Goal: Check status: Check status

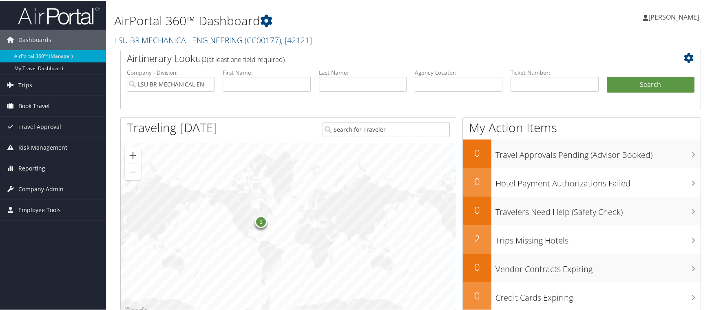
click at [42, 106] on span "Book Travel" at bounding box center [33, 105] width 31 height 20
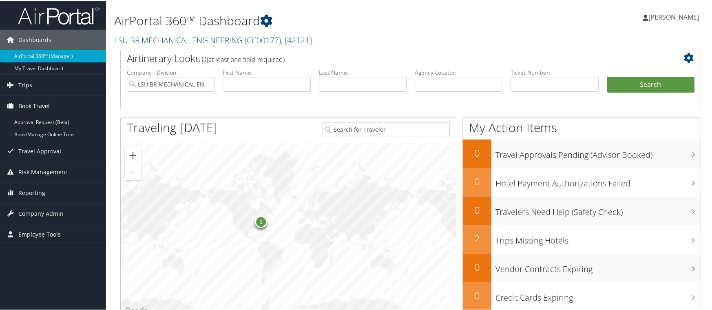
click at [42, 106] on span "Book Travel" at bounding box center [33, 105] width 31 height 20
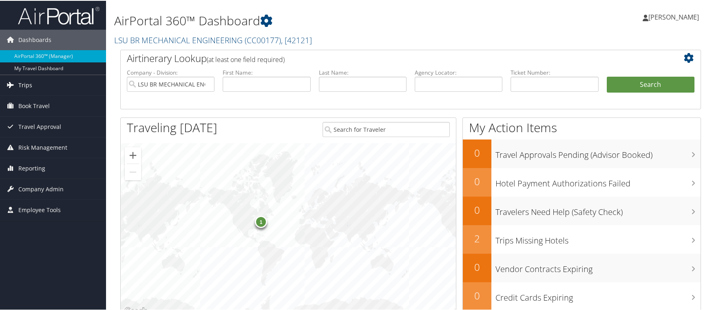
click at [27, 84] on span "Trips" at bounding box center [25, 84] width 14 height 20
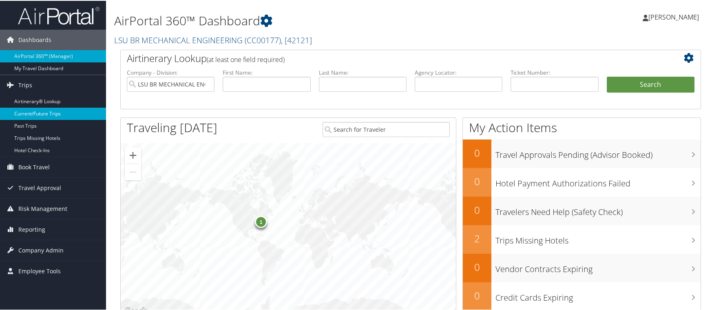
click at [35, 108] on link "Current/Future Trips" at bounding box center [53, 113] width 106 height 12
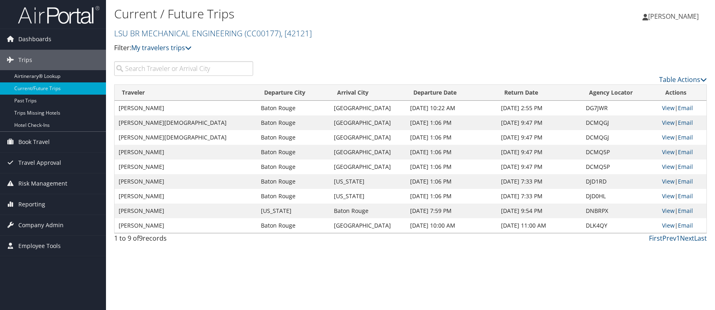
click at [175, 70] on input "search" at bounding box center [183, 68] width 139 height 15
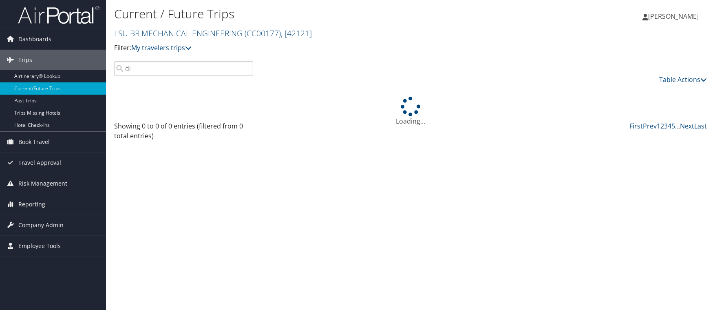
type input "d"
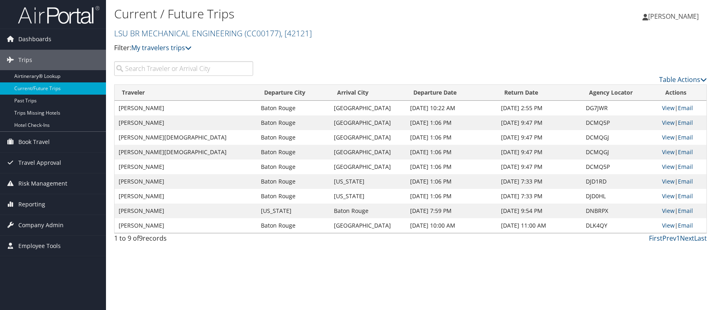
click at [159, 75] on input "search" at bounding box center [183, 68] width 139 height 15
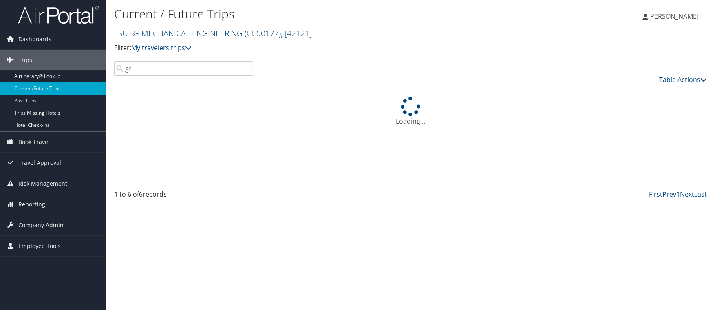
type input "g"
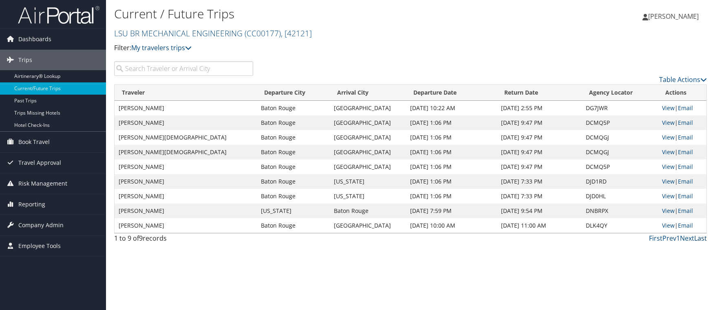
click at [697, 238] on link "Last" at bounding box center [701, 238] width 13 height 9
click at [689, 239] on link "Next" at bounding box center [687, 238] width 14 height 9
